Goal: Navigation & Orientation: Understand site structure

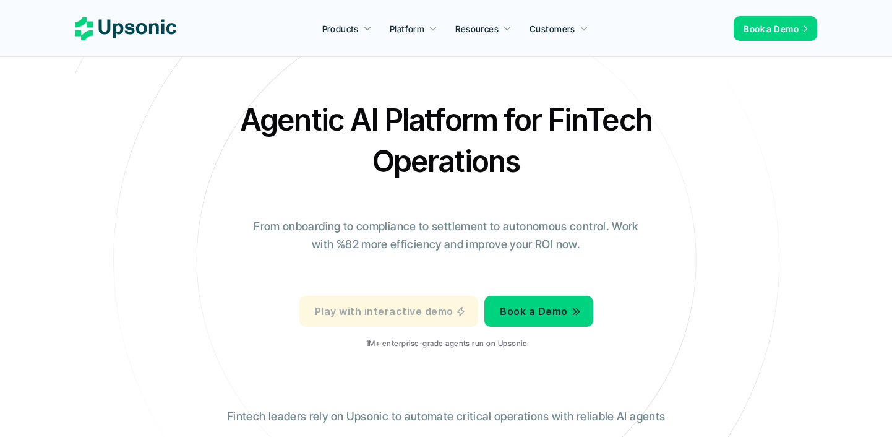
click at [421, 310] on span "Play with interactive demo" at bounding box center [384, 311] width 138 height 12
click at [375, 310] on span "Play with interactive demo" at bounding box center [384, 311] width 138 height 12
click at [366, 308] on span "Play with interactive demo" at bounding box center [384, 311] width 138 height 12
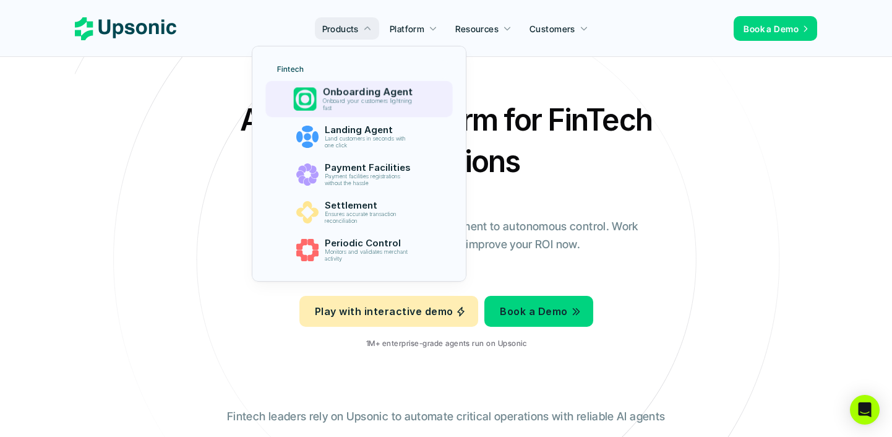
click at [342, 94] on p "Onboarding Agent" at bounding box center [370, 92] width 96 height 12
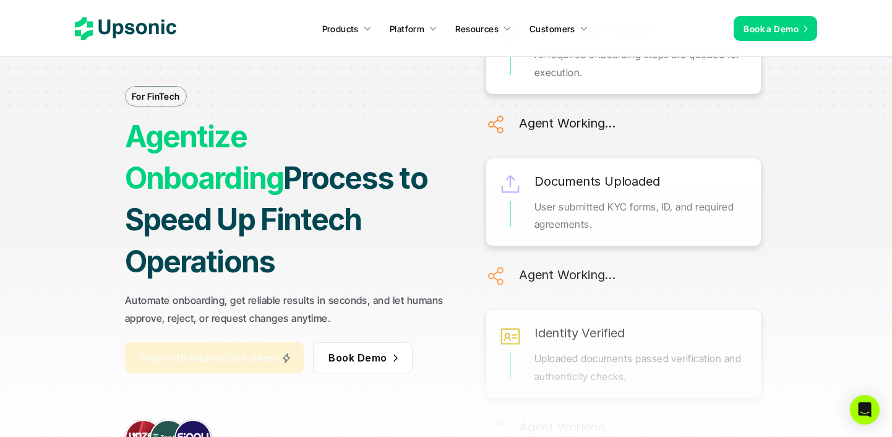
click at [213, 351] on span "Play with interactive demo" at bounding box center [209, 357] width 138 height 12
click at [369, 177] on h1 "Agentize Onboarding Process to Speed Up Fintech Operations" at bounding box center [287, 199] width 325 height 166
click at [267, 351] on span "Play with interactive demo" at bounding box center [209, 357] width 138 height 12
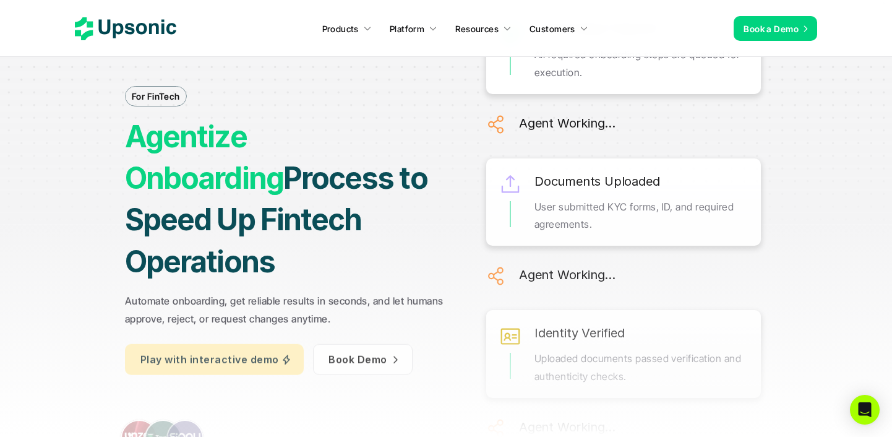
click at [166, 30] on icon at bounding box center [125, 28] width 101 height 23
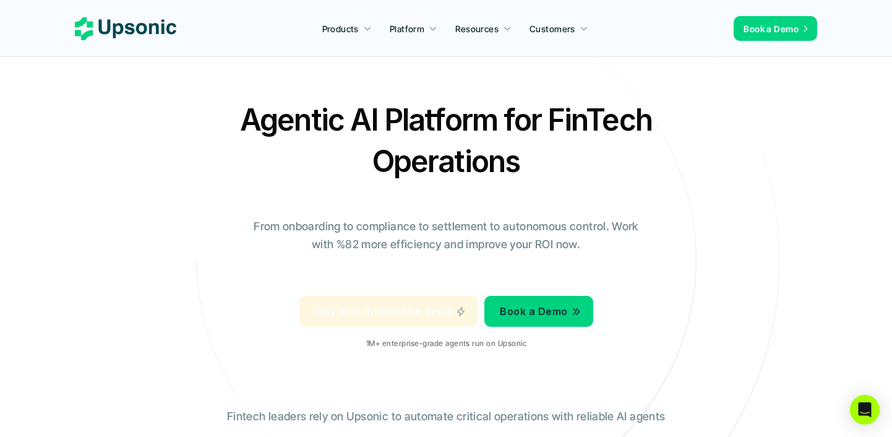
click at [364, 314] on span "Play with interactive demo" at bounding box center [384, 311] width 138 height 12
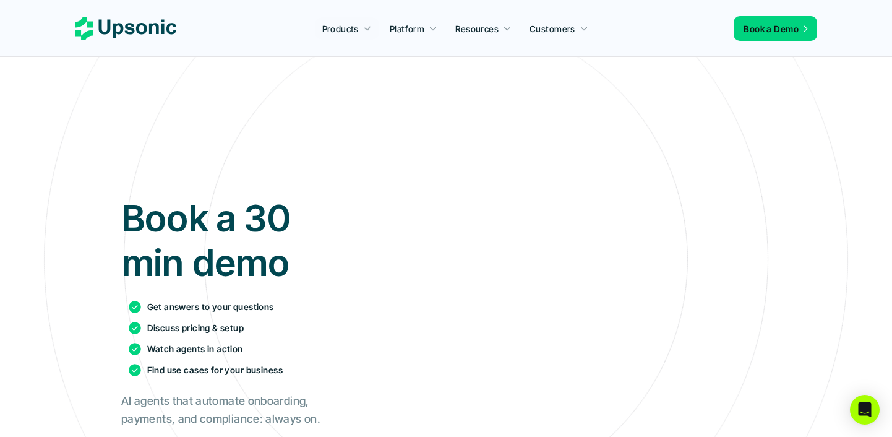
click at [130, 19] on icon at bounding box center [125, 28] width 101 height 23
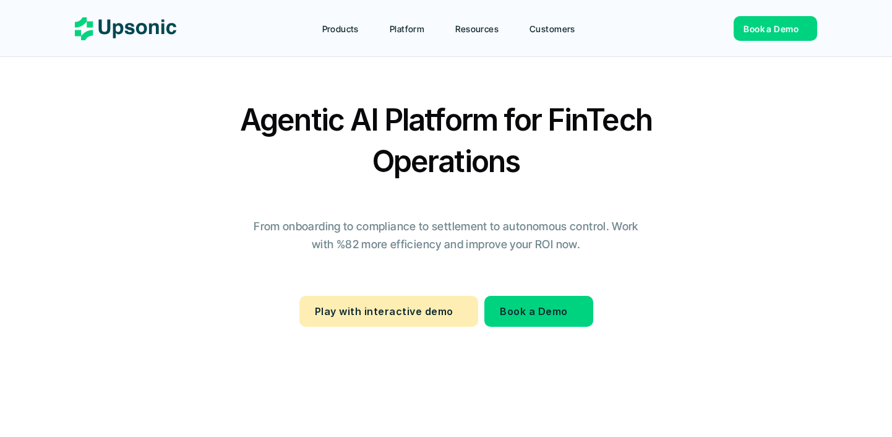
click at [329, 304] on p "Play with interactive demo" at bounding box center [384, 311] width 138 height 18
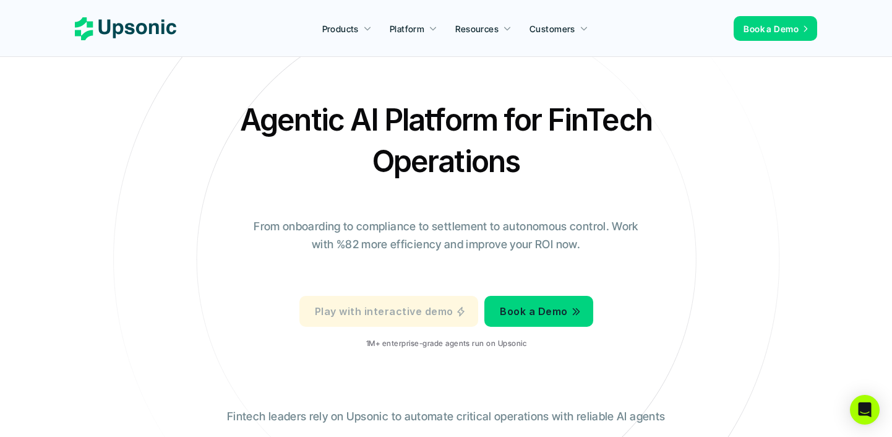
click at [345, 307] on p "Play with interactive demo" at bounding box center [384, 311] width 138 height 18
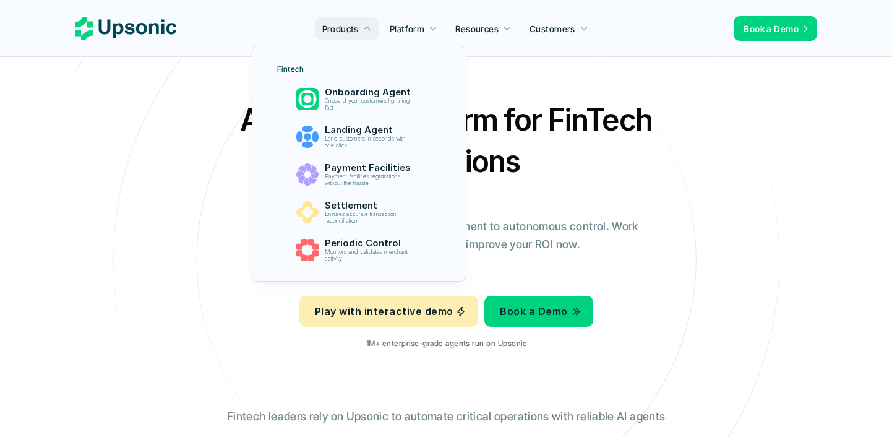
click at [364, 77] on link "Fintech" at bounding box center [359, 69] width 179 height 19
click at [364, 93] on p "Onboarding Agent" at bounding box center [369, 92] width 93 height 11
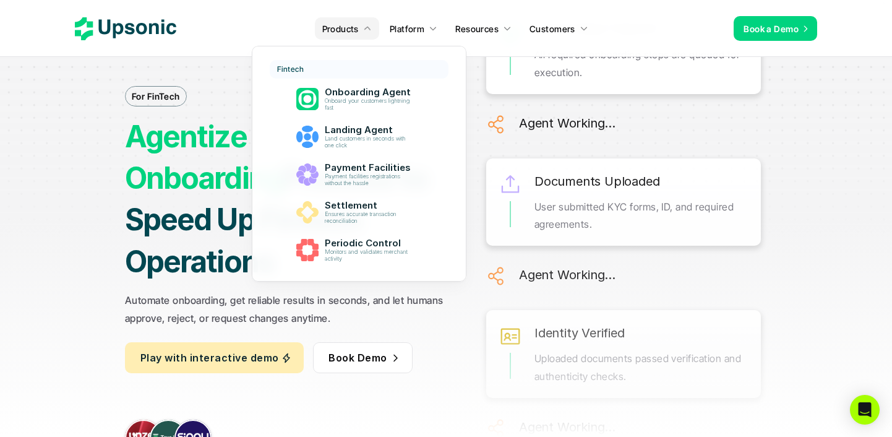
click at [369, 24] on icon at bounding box center [366, 28] width 9 height 9
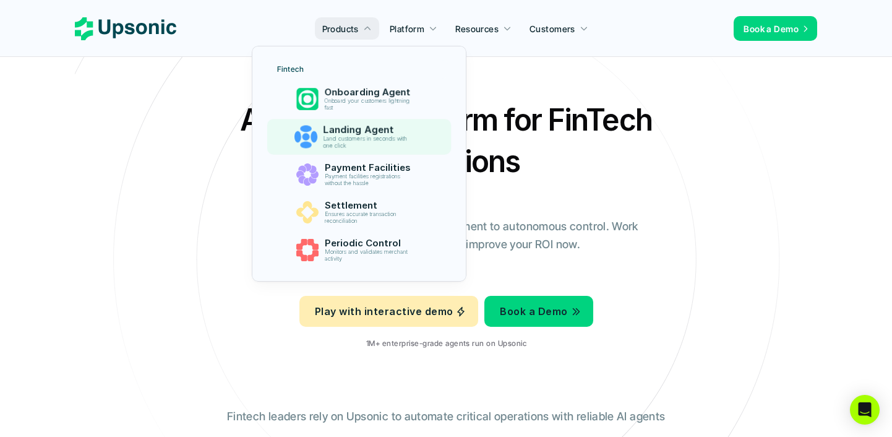
click at [354, 132] on p "Landing Agent" at bounding box center [370, 130] width 94 height 12
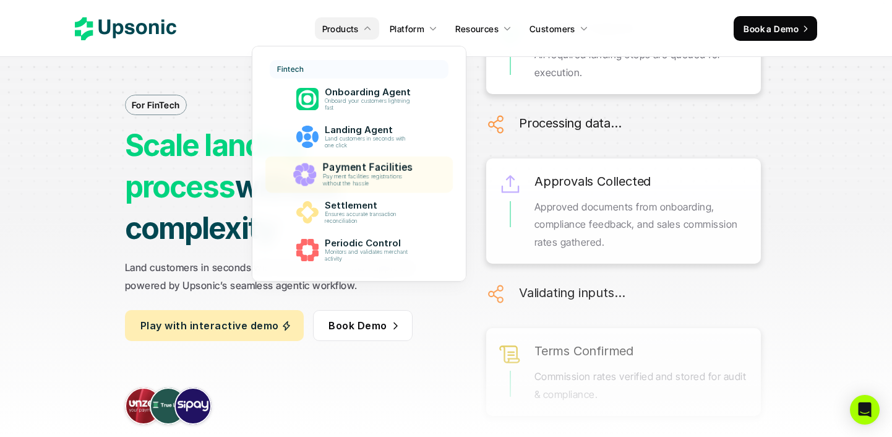
click at [367, 174] on p "Payment facilities registrations without the hassle" at bounding box center [369, 180] width 95 height 14
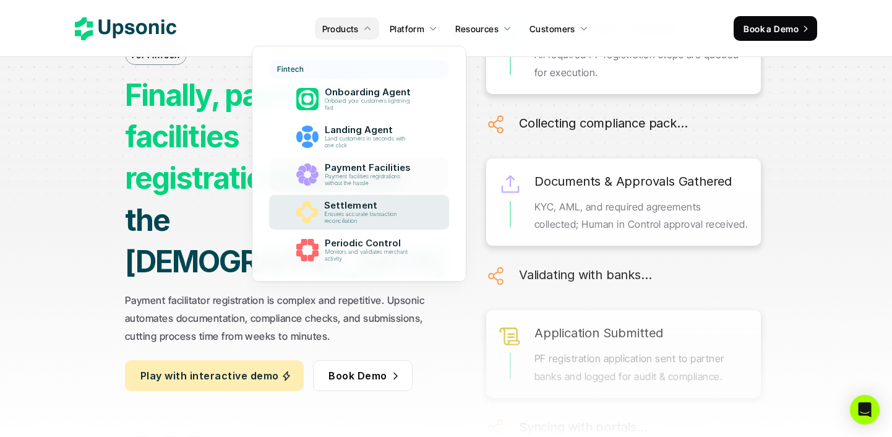
click at [354, 212] on p "Ensures accurate transaction reconciliation" at bounding box center [369, 218] width 91 height 14
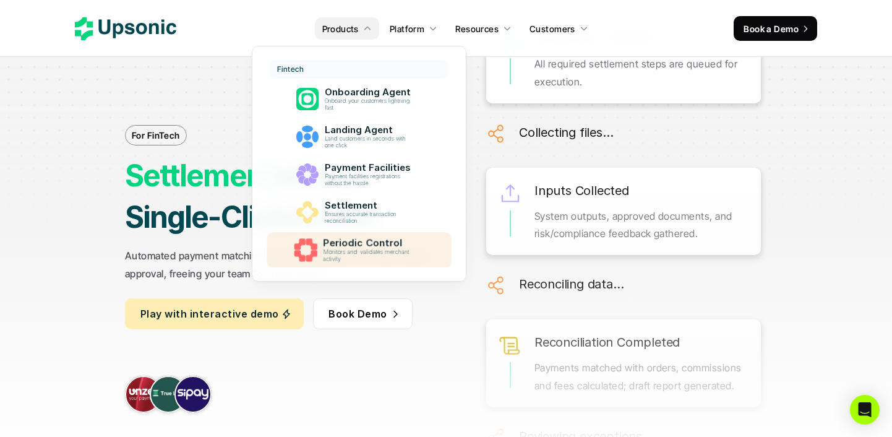
click at [369, 244] on p "Periodic Control" at bounding box center [370, 244] width 95 height 12
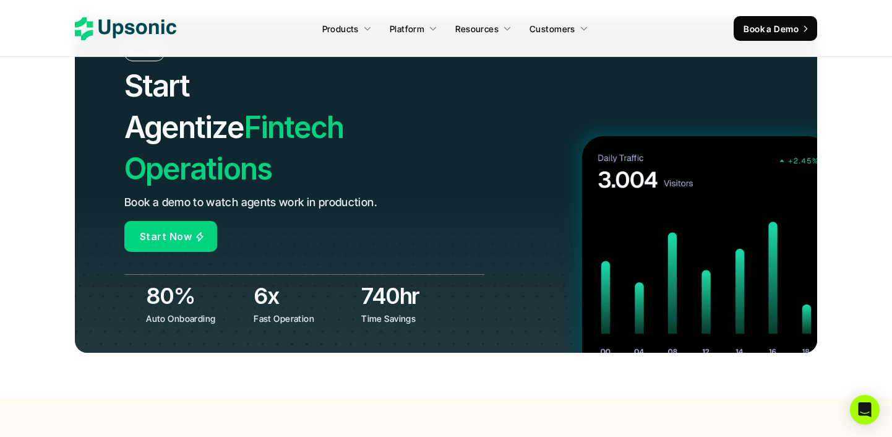
scroll to position [4446, 0]
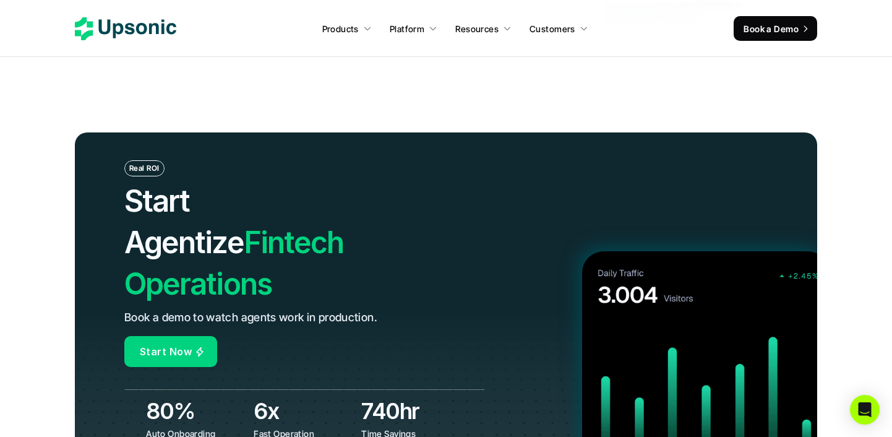
click at [149, 36] on icon at bounding box center [125, 28] width 101 height 23
